Goal: Information Seeking & Learning: Learn about a topic

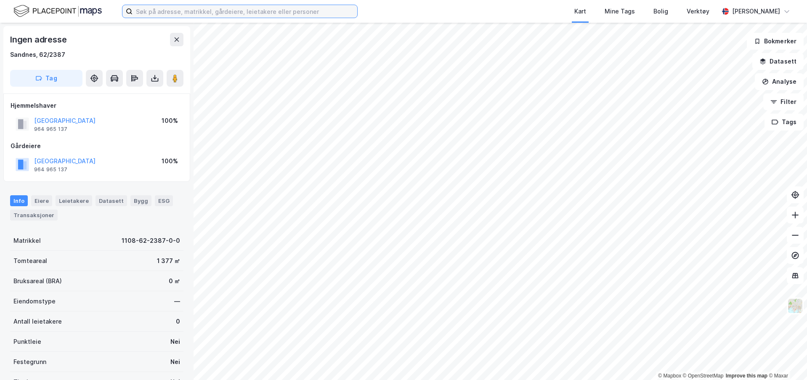
click at [163, 13] on input at bounding box center [245, 11] width 225 height 13
